Goal: Transaction & Acquisition: Obtain resource

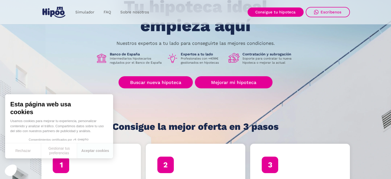
scroll to position [51, 0]
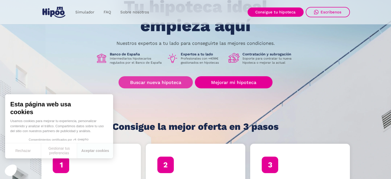
click at [160, 83] on link "Buscar nueva hipoteca" at bounding box center [155, 82] width 74 height 12
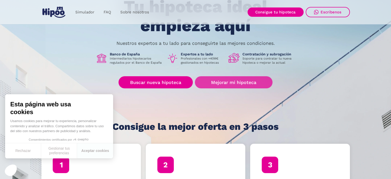
click at [225, 80] on link "Mejorar mi hipoteca" at bounding box center [233, 82] width 77 height 12
click at [226, 82] on link "Mejorar mi hipoteca" at bounding box center [233, 82] width 77 height 12
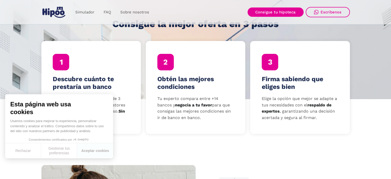
scroll to position [154, 0]
click at [90, 154] on button "Aceptar cookies" at bounding box center [95, 150] width 36 height 15
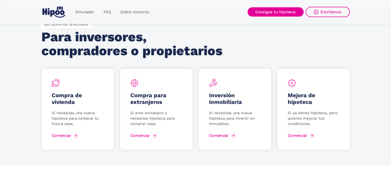
scroll to position [668, 0]
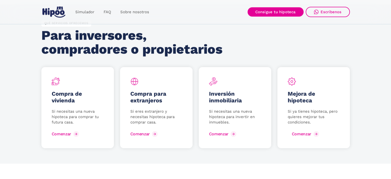
click at [301, 133] on div "Comenzar" at bounding box center [302, 133] width 20 height 5
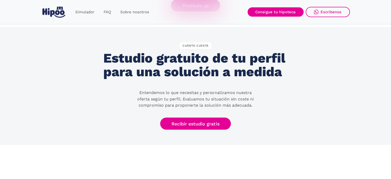
scroll to position [1028, 0]
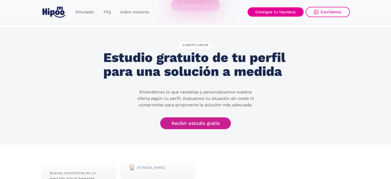
click at [206, 121] on link "Recibir estudio gratis" at bounding box center [195, 123] width 71 height 12
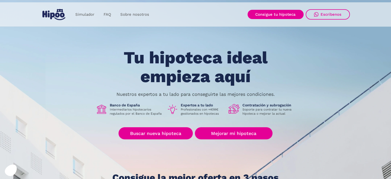
scroll to position [0, 0]
